Goal: Transaction & Acquisition: Purchase product/service

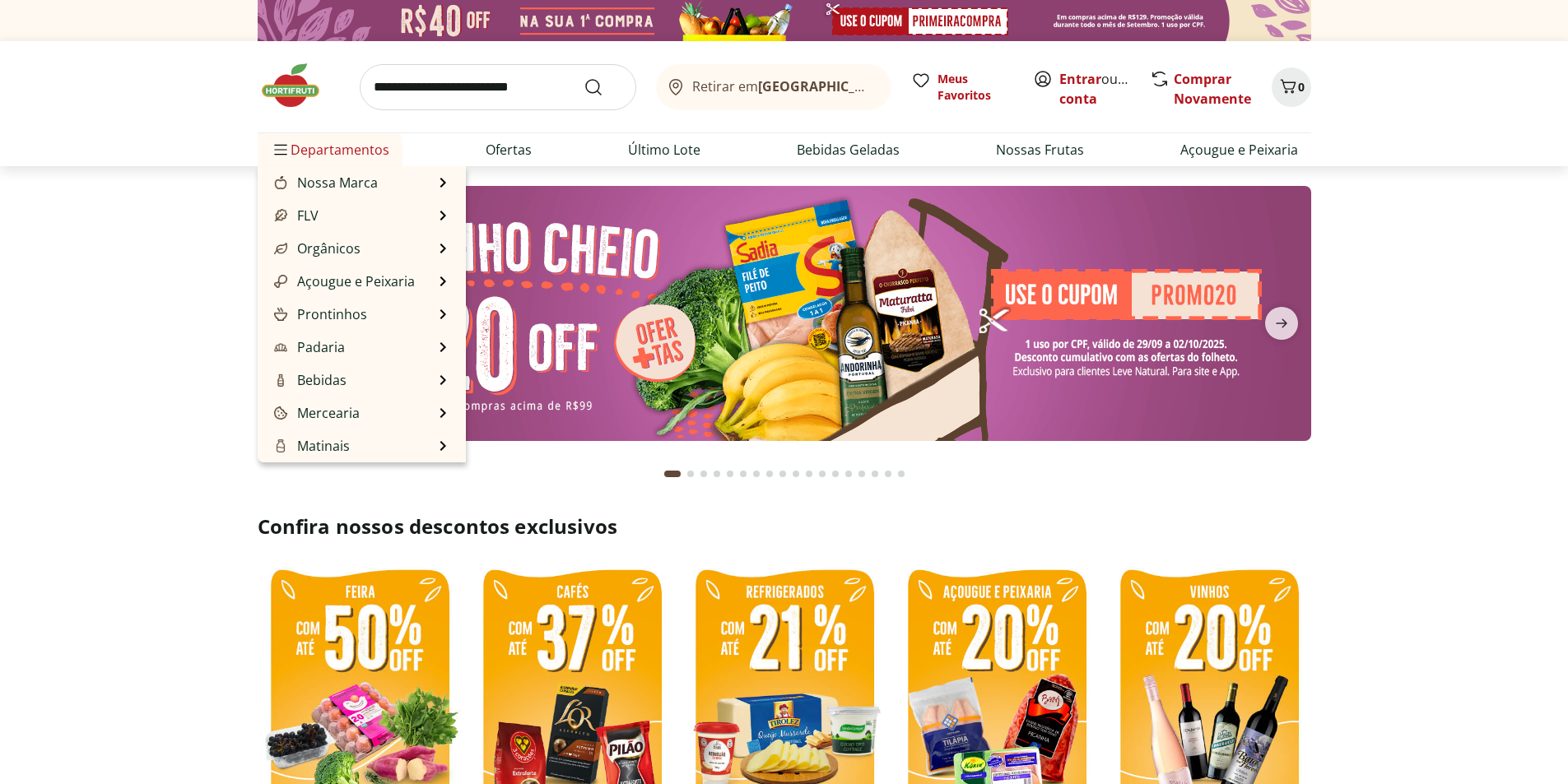
click at [326, 154] on span "Departamentos" at bounding box center [330, 150] width 119 height 39
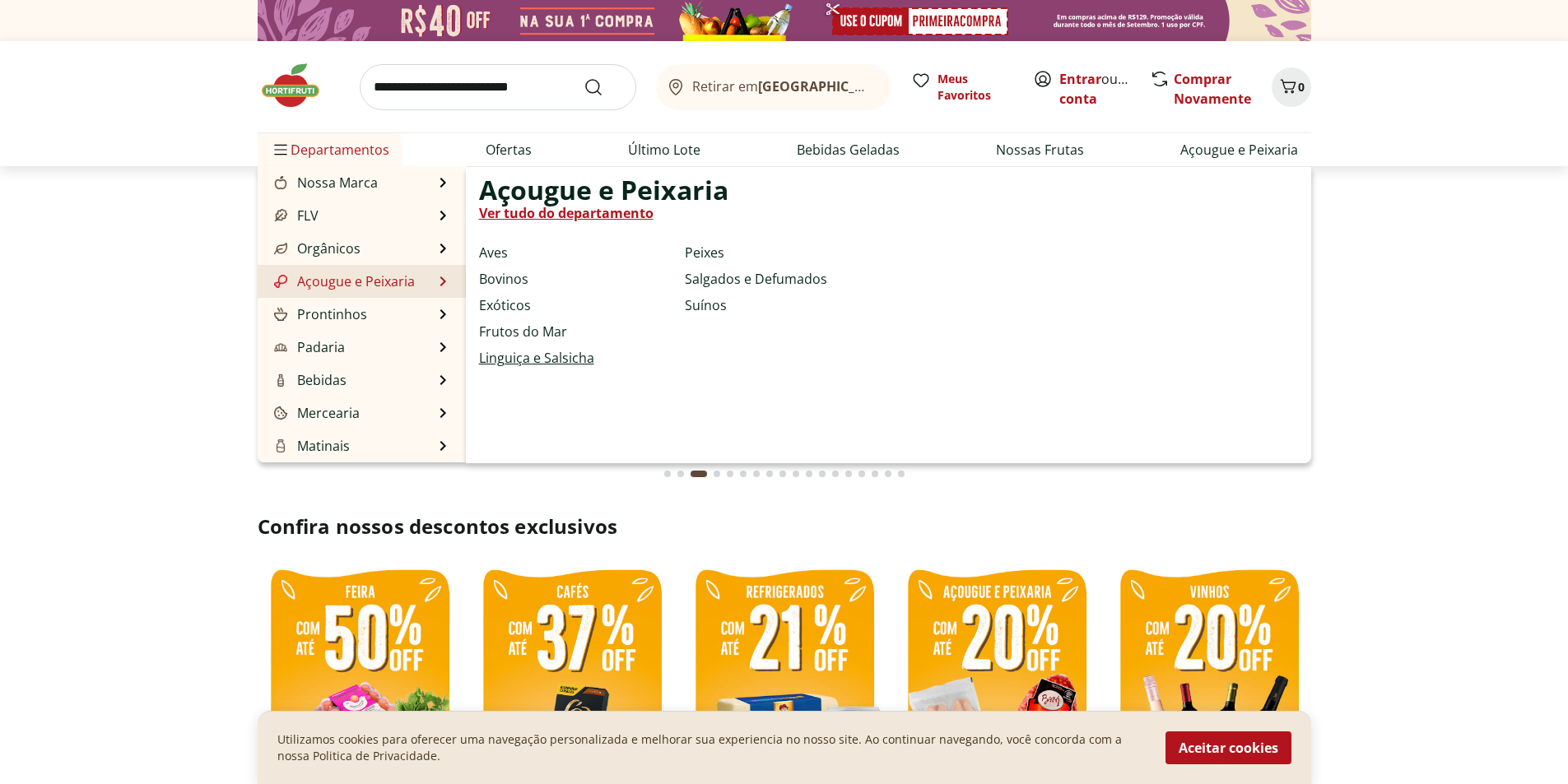
click at [514, 359] on link "Linguiça e Salsicha" at bounding box center [537, 357] width 115 height 20
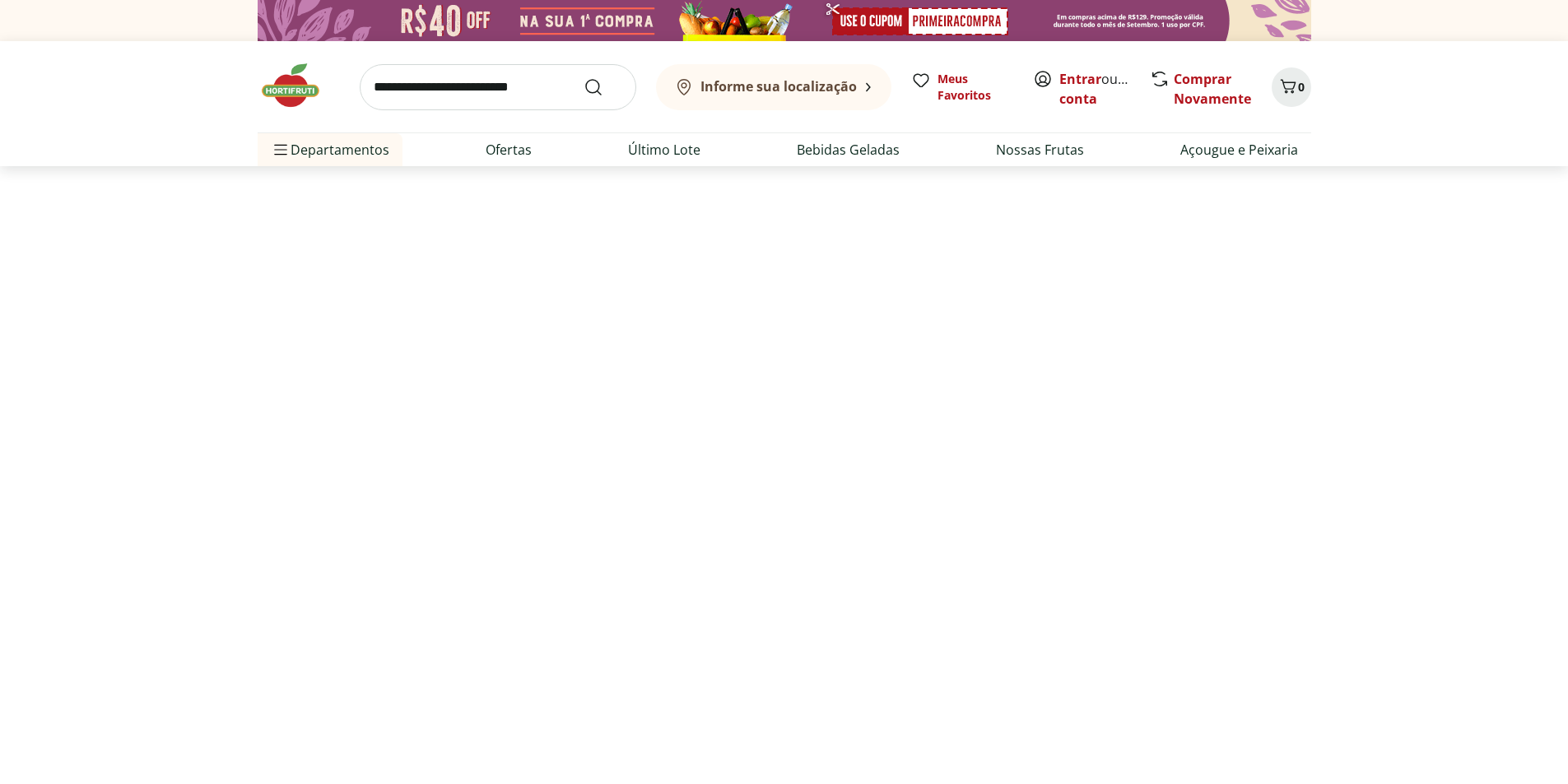
select select "**********"
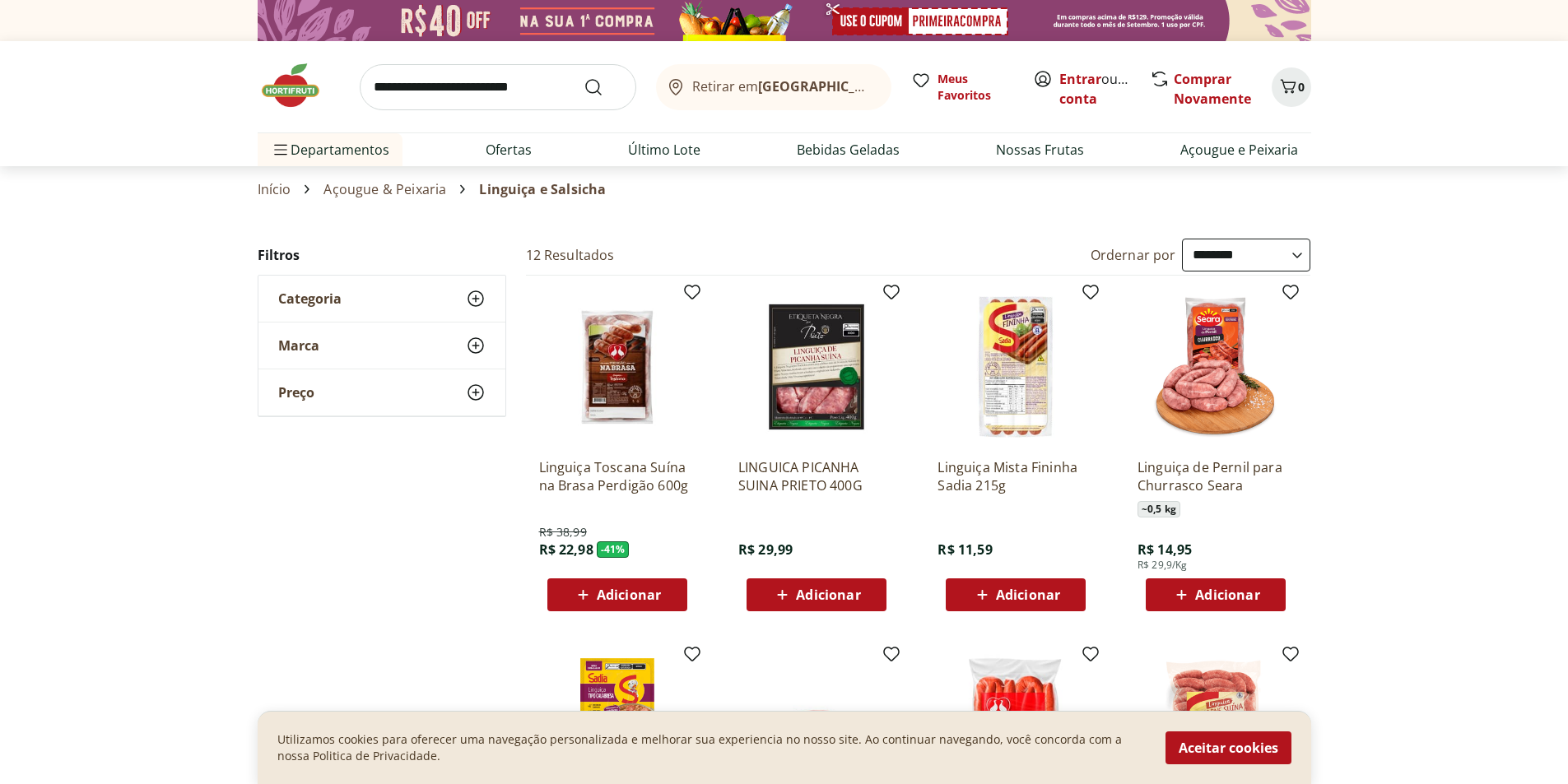
click at [474, 347] on icon at bounding box center [475, 345] width 20 height 20
